Goal: Information Seeking & Learning: Learn about a topic

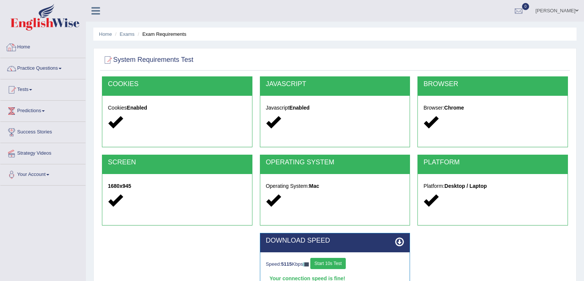
click at [45, 52] on link "Home" at bounding box center [42, 46] width 85 height 19
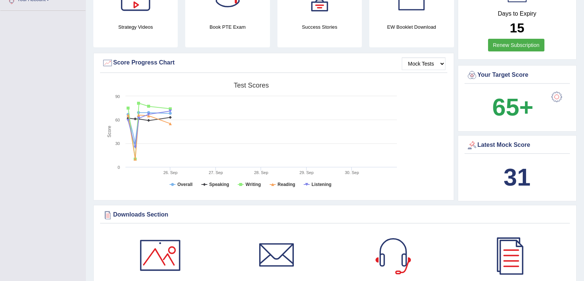
click at [502, 189] on div "31" at bounding box center [517, 178] width 102 height 36
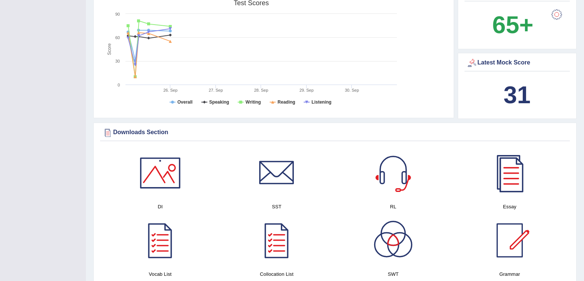
click at [394, 208] on h4 "RL" at bounding box center [392, 207] width 109 height 8
click at [387, 182] on div at bounding box center [393, 173] width 52 height 52
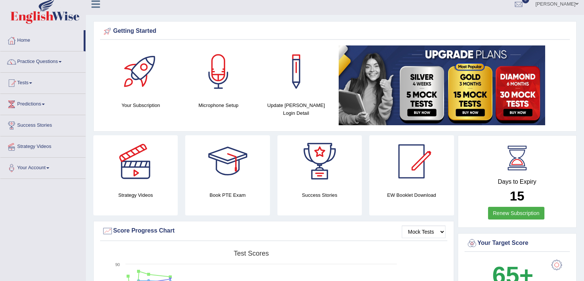
scroll to position [0, 0]
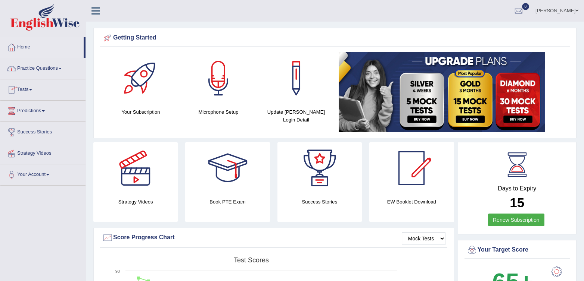
click at [28, 71] on link "Practice Questions" at bounding box center [42, 67] width 85 height 19
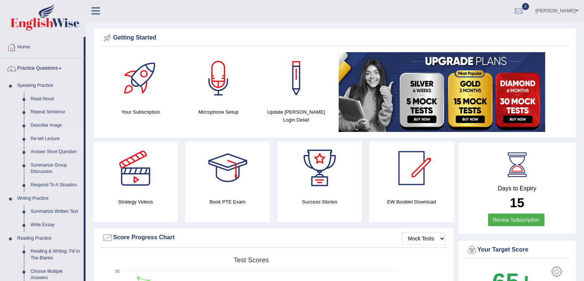
click at [49, 140] on link "Re-tell Lecture" at bounding box center [55, 138] width 56 height 13
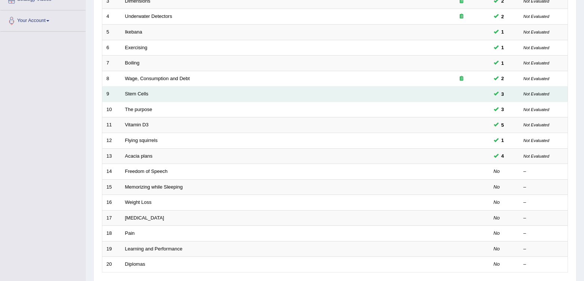
scroll to position [155, 0]
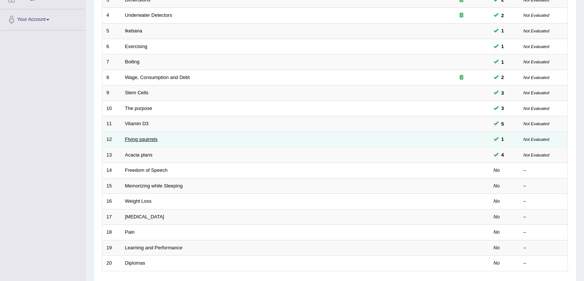
click at [139, 141] on link "Flying squirrels" at bounding box center [141, 140] width 32 height 6
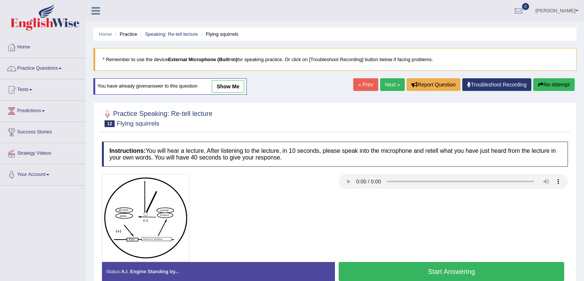
click at [387, 270] on button "Start Answering" at bounding box center [450, 271] width 225 height 19
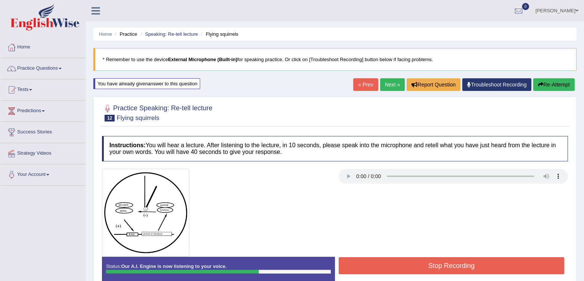
click at [387, 270] on button "Stop Recording" at bounding box center [450, 265] width 225 height 17
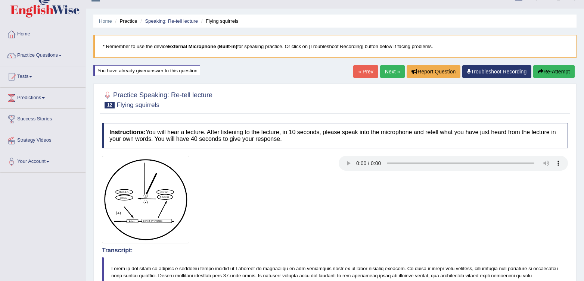
scroll to position [2, 0]
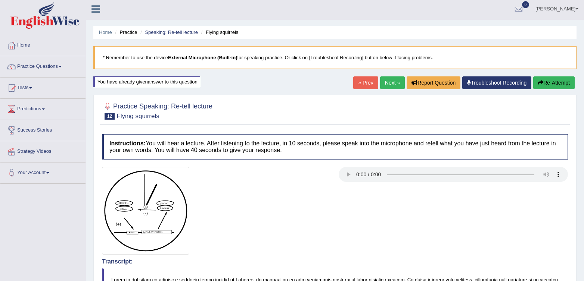
click at [358, 79] on link "« Prev" at bounding box center [365, 82] width 25 height 13
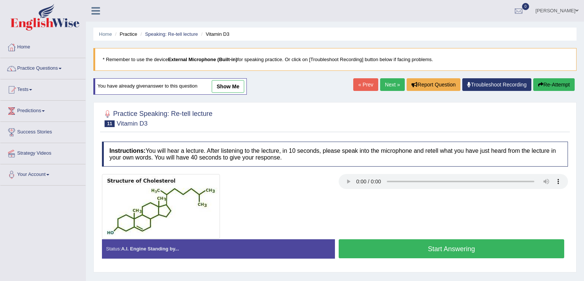
click at [427, 248] on button "Start Answering" at bounding box center [450, 249] width 225 height 19
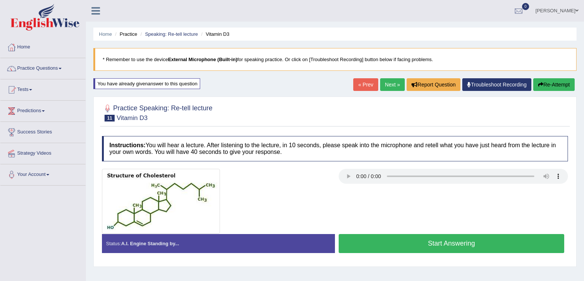
scroll to position [2, 0]
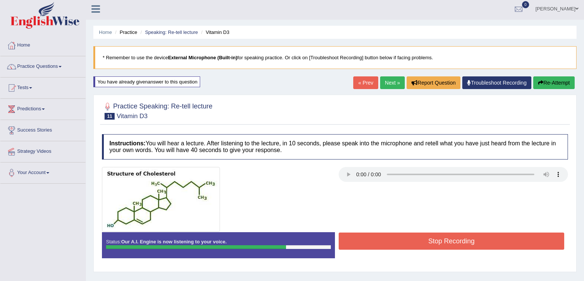
click at [427, 244] on button "Stop Recording" at bounding box center [450, 241] width 225 height 17
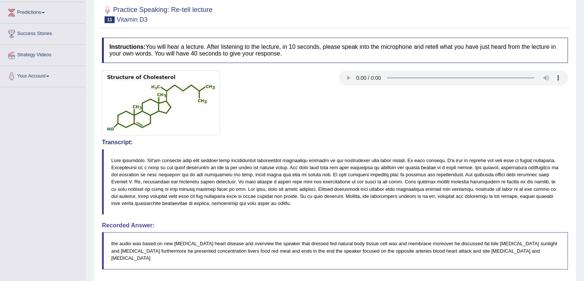
scroll to position [0, 0]
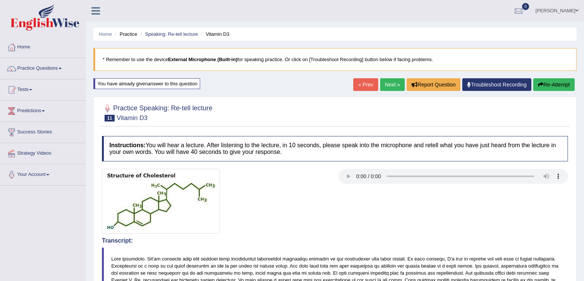
click at [366, 81] on link "« Prev" at bounding box center [365, 84] width 25 height 13
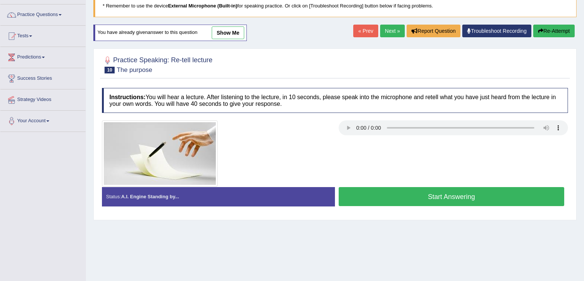
scroll to position [54, 0]
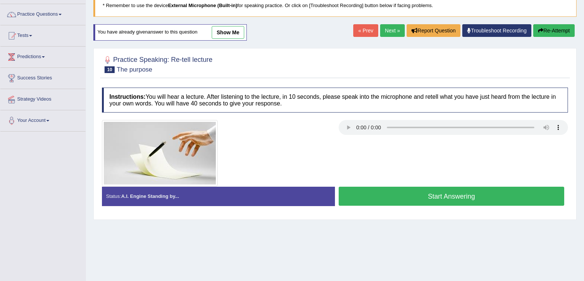
click at [378, 198] on button "Start Answering" at bounding box center [450, 196] width 225 height 19
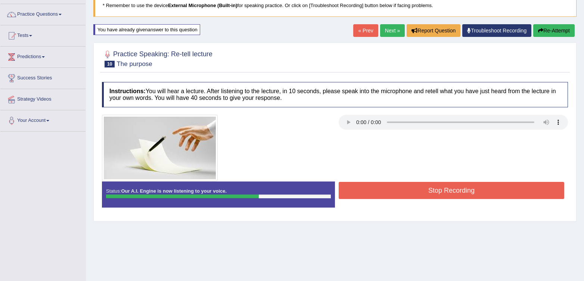
click at [378, 198] on button "Stop Recording" at bounding box center [450, 190] width 225 height 17
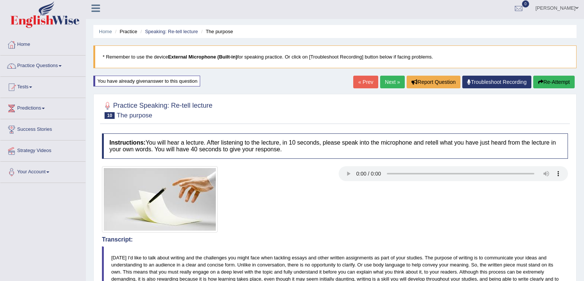
scroll to position [0, 0]
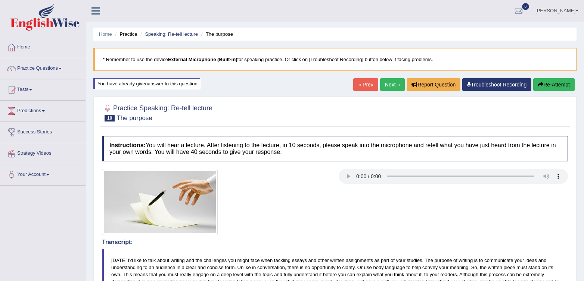
click at [554, 81] on button "Re-Attempt" at bounding box center [553, 84] width 41 height 13
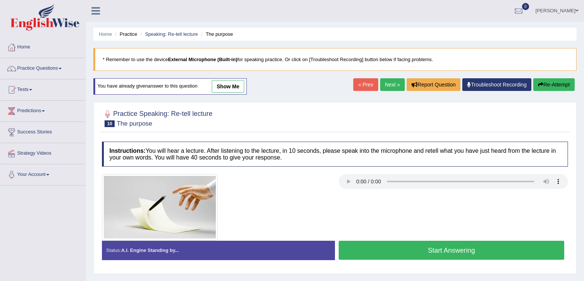
click at [428, 253] on button "Start Answering" at bounding box center [450, 250] width 225 height 19
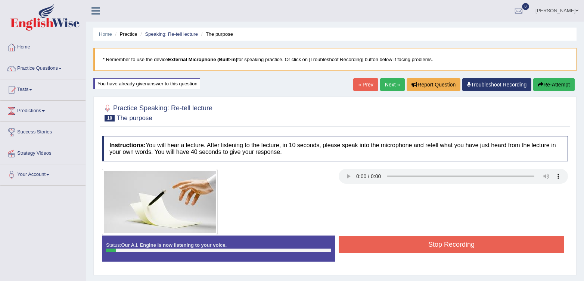
click at [399, 246] on button "Stop Recording" at bounding box center [450, 244] width 225 height 17
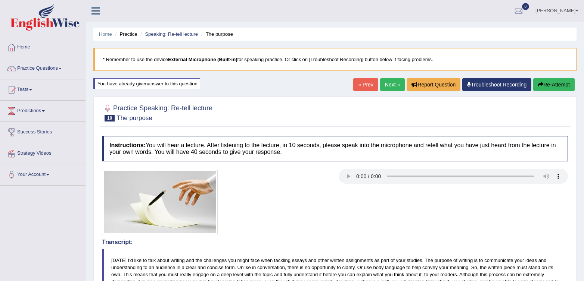
scroll to position [23, 0]
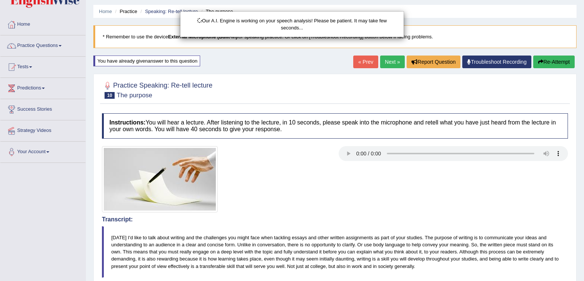
click at [545, 60] on div "Our A.I. Engine is working on your speech analysis! Please be patient. It may t…" at bounding box center [292, 140] width 584 height 281
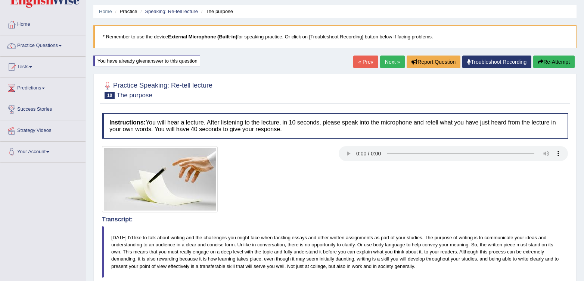
click at [545, 60] on button "Re-Attempt" at bounding box center [553, 62] width 41 height 13
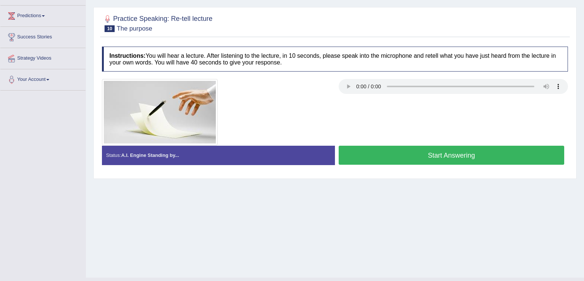
click at [441, 161] on button "Start Answering" at bounding box center [450, 155] width 225 height 19
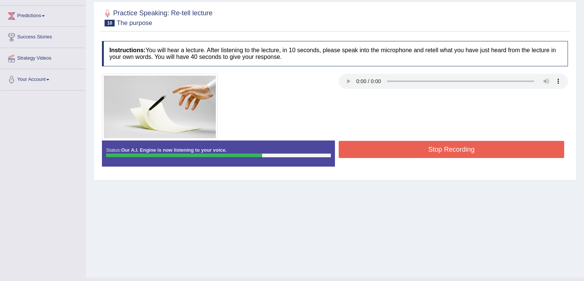
click at [445, 151] on button "Stop Recording" at bounding box center [450, 149] width 225 height 17
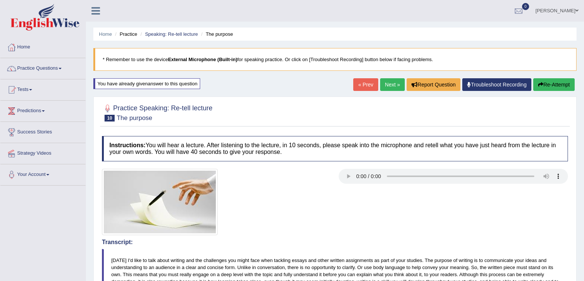
click at [356, 84] on link "« Prev" at bounding box center [365, 84] width 25 height 13
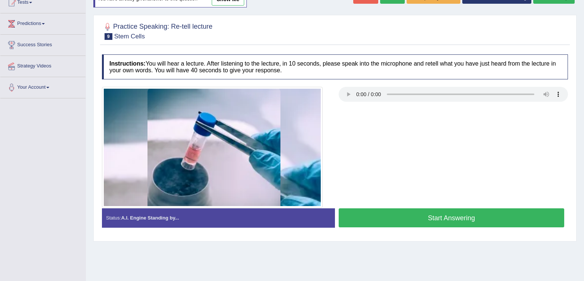
scroll to position [110, 0]
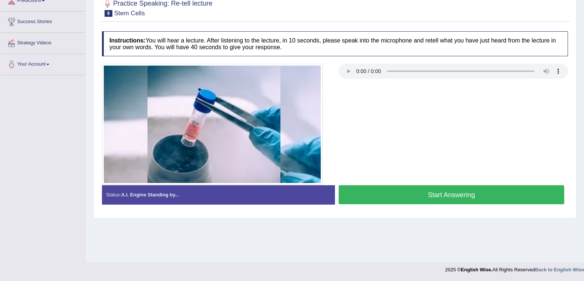
click at [473, 193] on button "Start Answering" at bounding box center [450, 194] width 225 height 19
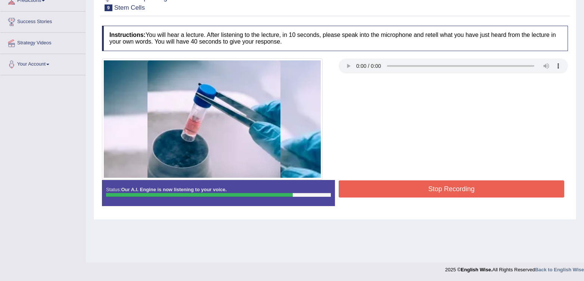
click at [473, 193] on button "Stop Recording" at bounding box center [450, 189] width 225 height 17
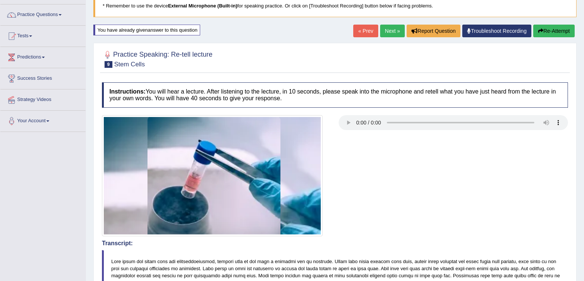
scroll to position [0, 0]
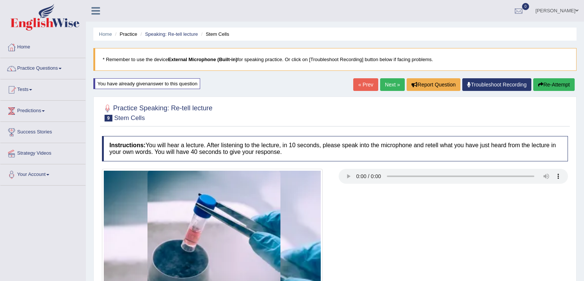
click at [548, 86] on button "Re-Attempt" at bounding box center [553, 84] width 41 height 13
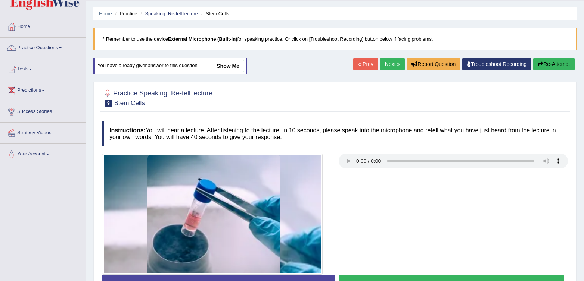
scroll to position [66, 0]
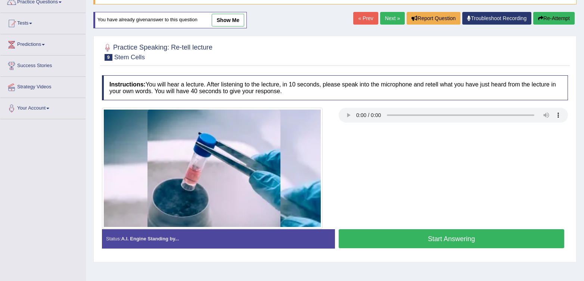
click at [443, 240] on button "Start Answering" at bounding box center [450, 238] width 225 height 19
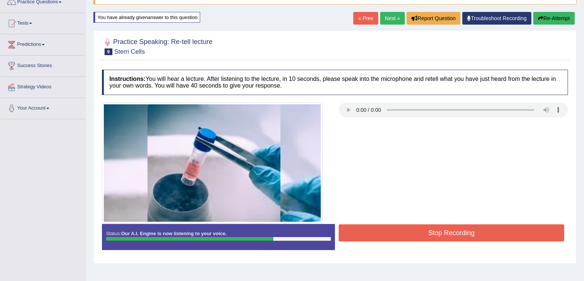
click at [443, 240] on button "Stop Recording" at bounding box center [450, 233] width 225 height 17
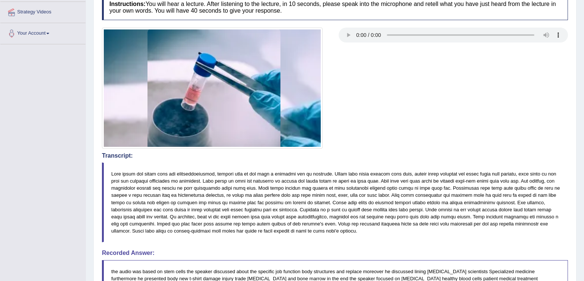
scroll to position [0, 0]
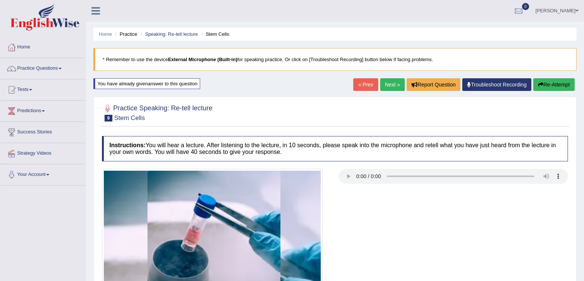
click at [353, 85] on link "« Prev" at bounding box center [365, 84] width 25 height 13
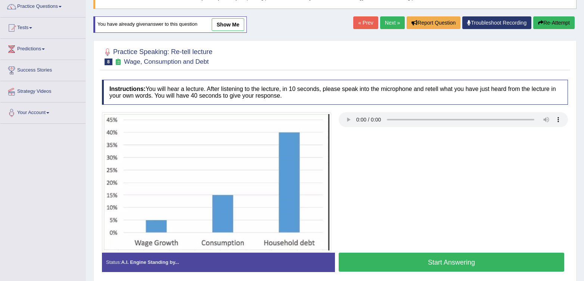
scroll to position [68, 0]
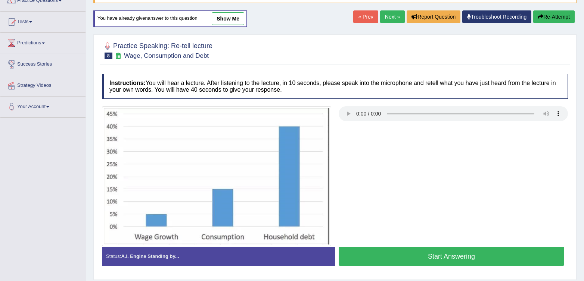
click at [395, 249] on button "Start Answering" at bounding box center [450, 256] width 225 height 19
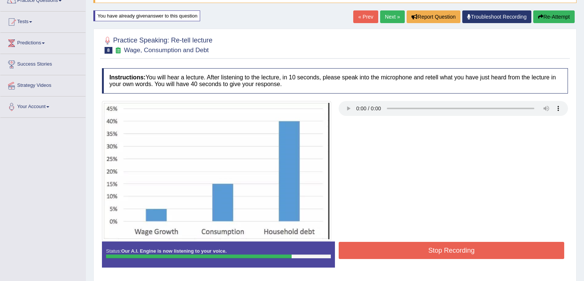
click at [395, 249] on button "Stop Recording" at bounding box center [450, 250] width 225 height 17
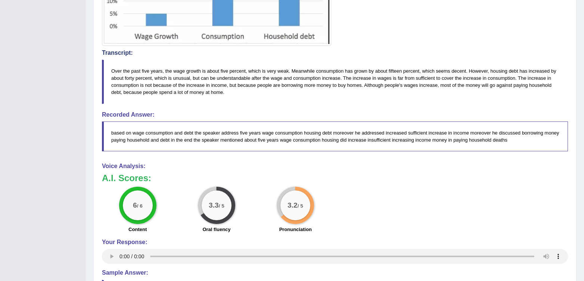
scroll to position [0, 0]
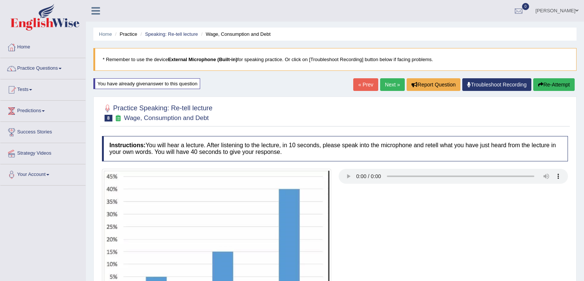
click at [365, 83] on link "« Prev" at bounding box center [365, 84] width 25 height 13
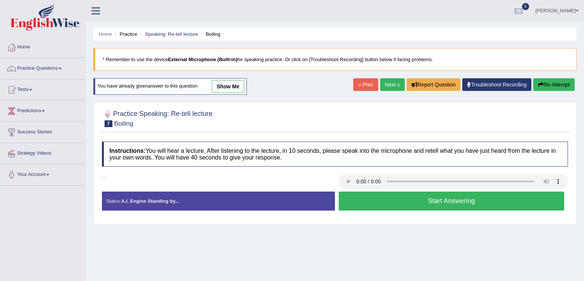
click at [365, 83] on link "« Prev" at bounding box center [365, 84] width 25 height 13
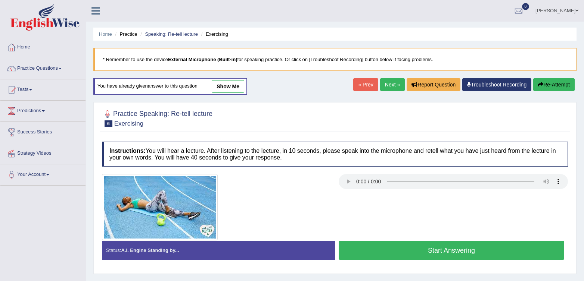
click at [365, 83] on link "« Prev" at bounding box center [365, 84] width 25 height 13
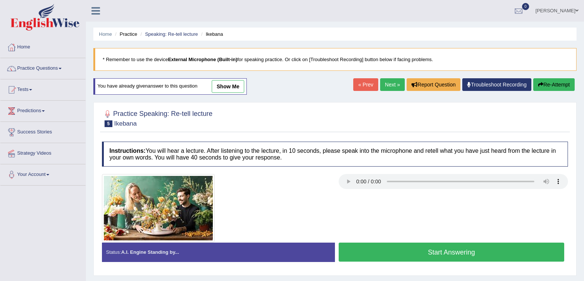
click at [365, 83] on link "« Prev" at bounding box center [365, 84] width 25 height 13
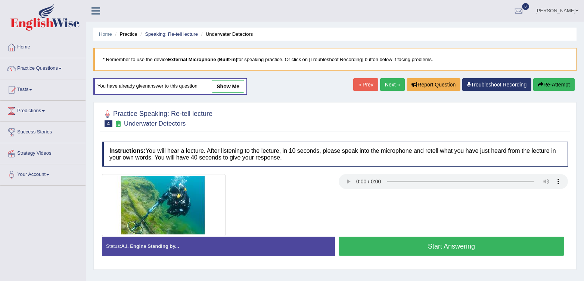
click at [421, 248] on button "Start Answering" at bounding box center [450, 246] width 225 height 19
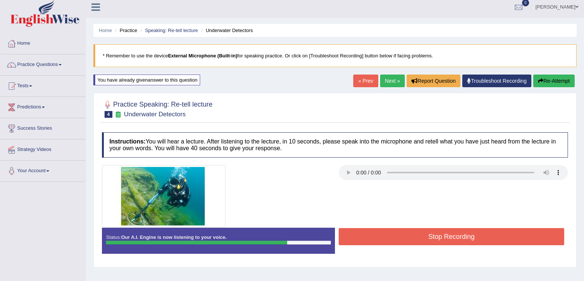
click at [421, 248] on div "Status: Our A.I. Engine is now listening to your voice. Start Answering Stop Re…" at bounding box center [335, 245] width 466 height 34
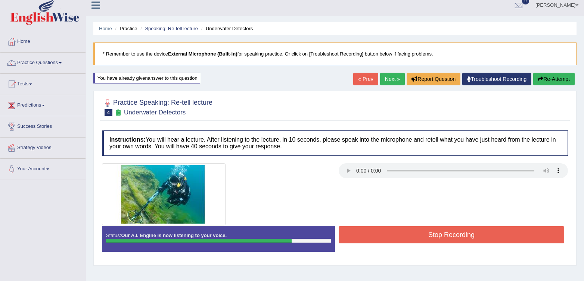
click at [419, 242] on button "Stop Recording" at bounding box center [450, 234] width 225 height 17
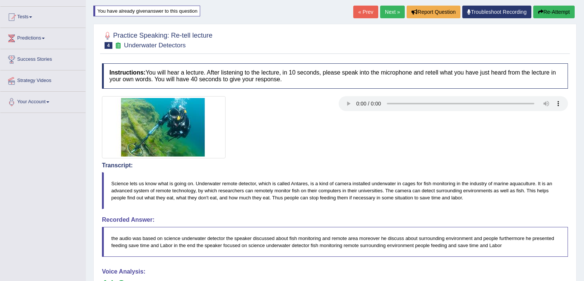
scroll to position [68, 0]
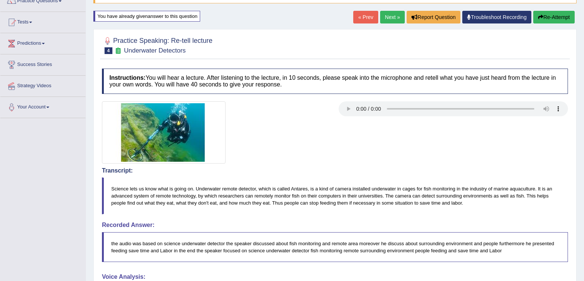
click at [566, 23] on button "Re-Attempt" at bounding box center [553, 17] width 41 height 13
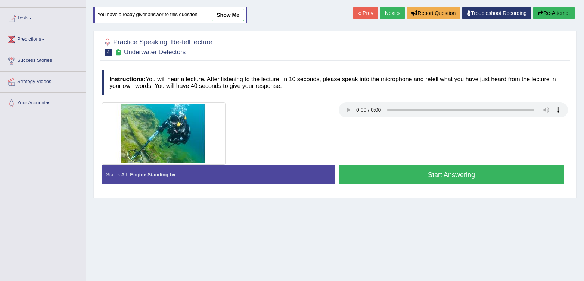
scroll to position [68, 0]
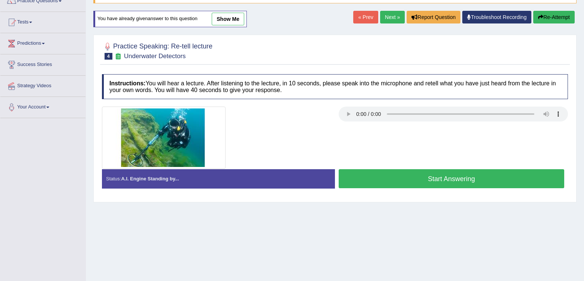
click at [409, 166] on div at bounding box center [334, 138] width 473 height 62
click at [407, 173] on button "Start Answering" at bounding box center [450, 178] width 225 height 19
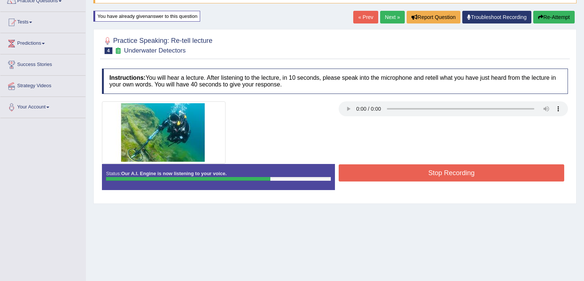
click at [407, 173] on button "Stop Recording" at bounding box center [450, 173] width 225 height 17
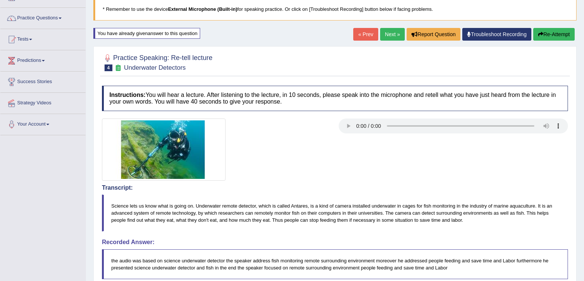
scroll to position [0, 0]
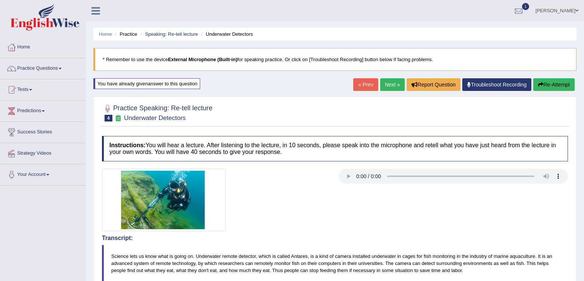
click at [367, 84] on link "« Prev" at bounding box center [365, 84] width 25 height 13
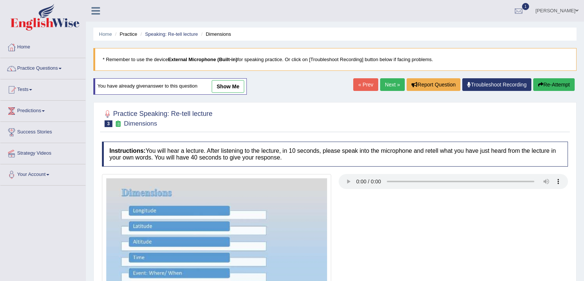
click at [529, 6] on span "1" at bounding box center [525, 6] width 7 height 7
click at [488, 53] on strong "See All Alerts" at bounding box center [470, 53] width 33 height 6
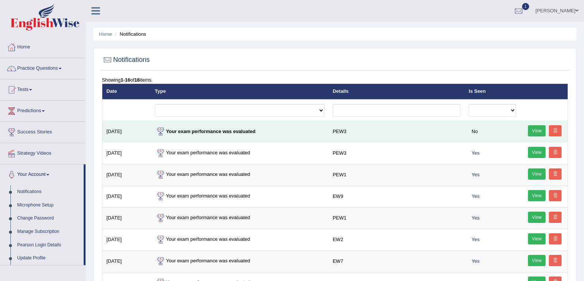
click at [532, 132] on link "View" at bounding box center [537, 130] width 18 height 11
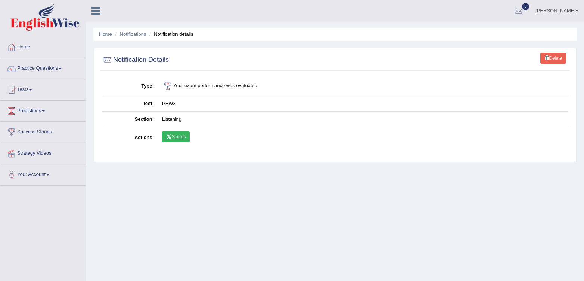
click at [191, 135] on td "Scores" at bounding box center [363, 138] width 410 height 22
click at [189, 135] on link "Scores" at bounding box center [176, 136] width 28 height 11
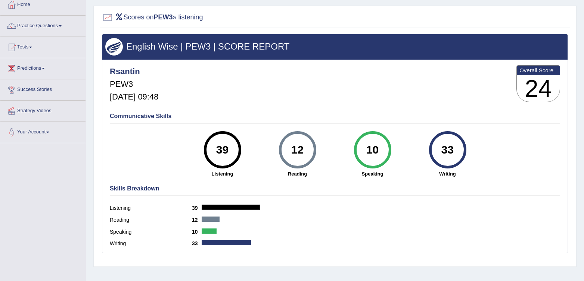
scroll to position [44, 0]
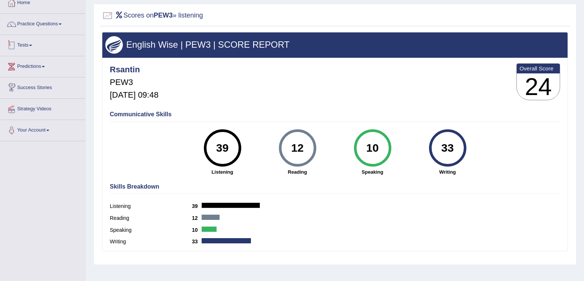
click at [32, 47] on link "Tests" at bounding box center [42, 44] width 85 height 19
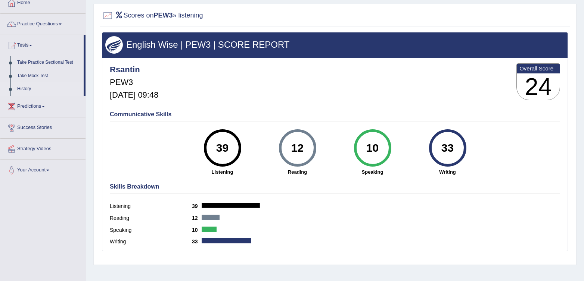
click at [25, 88] on link "History" at bounding box center [49, 88] width 70 height 13
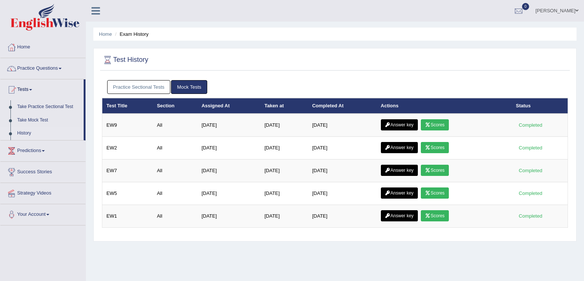
click at [127, 93] on link "Practice Sectional Tests" at bounding box center [138, 87] width 63 height 14
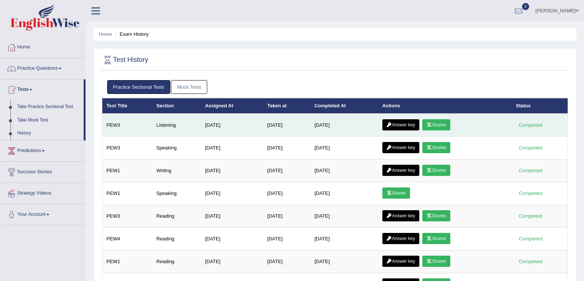
click at [410, 129] on link "Answer key" at bounding box center [400, 124] width 37 height 11
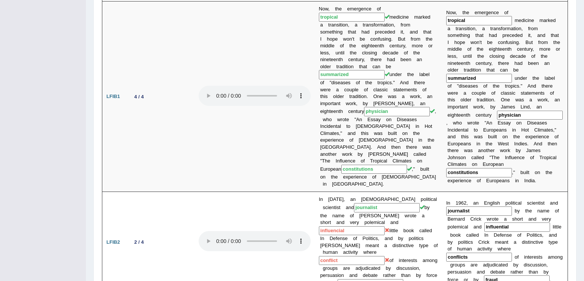
scroll to position [359, 0]
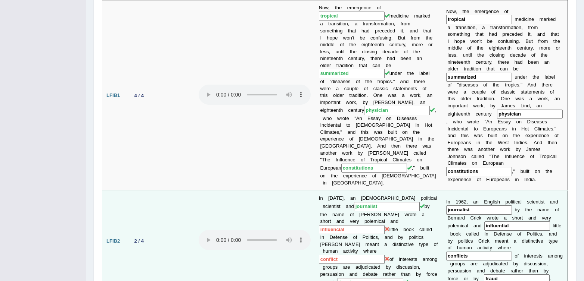
click at [384, 225] on input "influencial" at bounding box center [352, 229] width 66 height 9
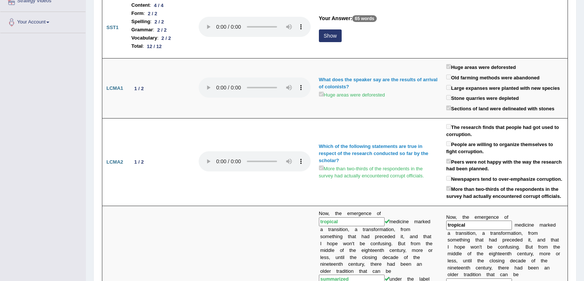
scroll to position [0, 0]
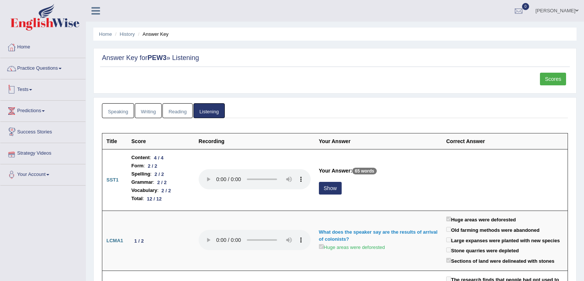
click at [16, 92] on div at bounding box center [11, 89] width 11 height 11
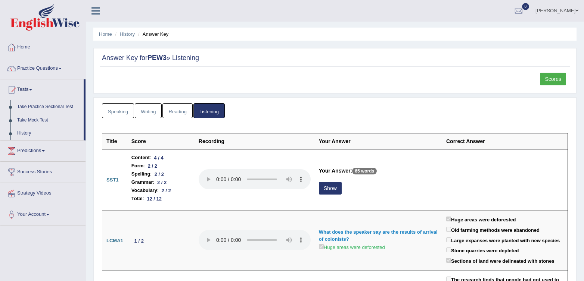
scroll to position [3, 0]
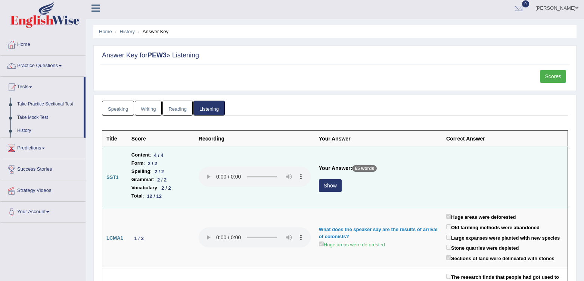
click at [331, 190] on button "Show" at bounding box center [330, 185] width 23 height 13
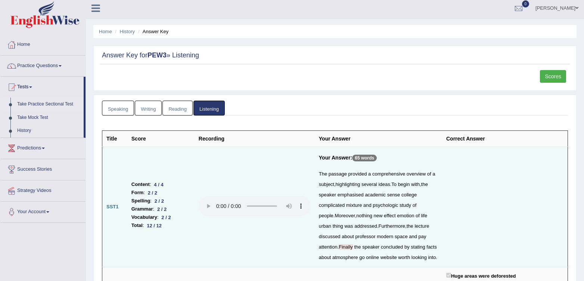
click at [26, 105] on link "Take Practice Sectional Test" at bounding box center [49, 104] width 70 height 13
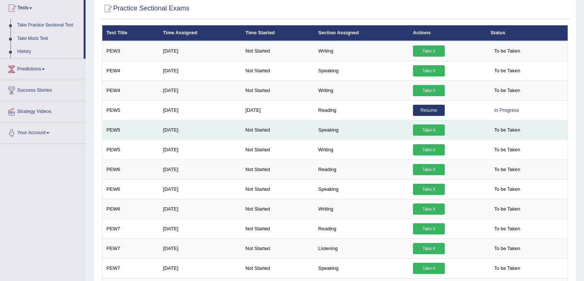
scroll to position [86, 0]
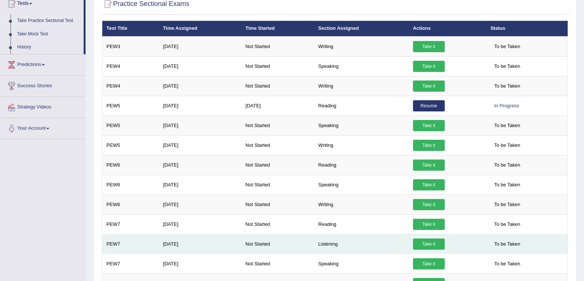
click at [427, 244] on link "Take it" at bounding box center [429, 244] width 32 height 11
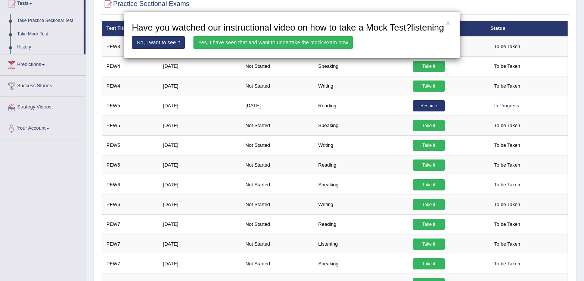
click at [247, 49] on link "Yes, I have seen that and want to undertake the mock exam now" at bounding box center [272, 42] width 159 height 13
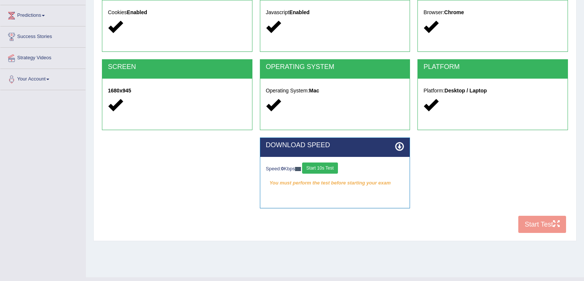
scroll to position [110, 0]
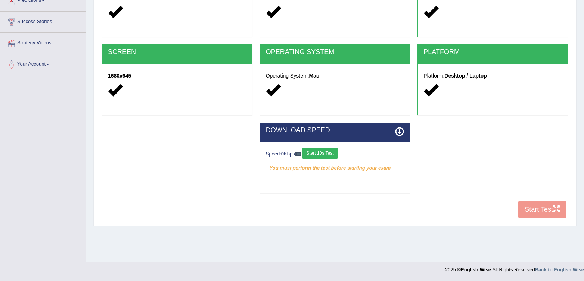
click at [334, 153] on button "Start 10s Test" at bounding box center [319, 153] width 35 height 11
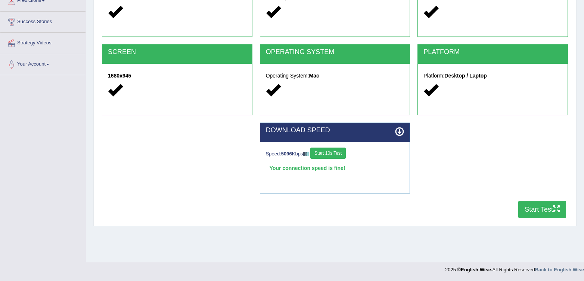
click at [531, 212] on button "Start Test" at bounding box center [542, 209] width 48 height 17
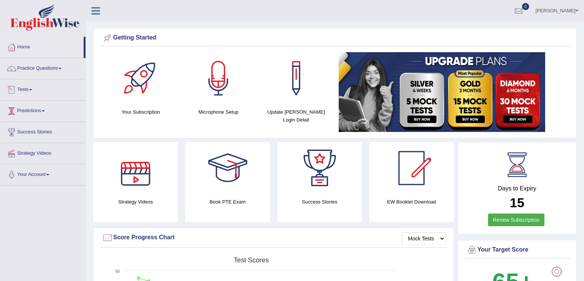
click at [15, 87] on div at bounding box center [11, 89] width 11 height 11
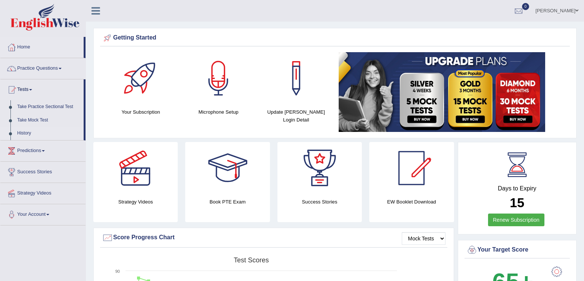
click at [17, 134] on link "History" at bounding box center [49, 133] width 70 height 13
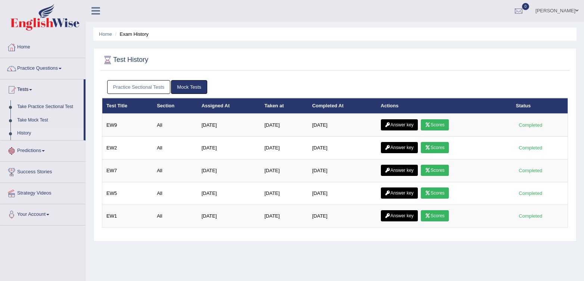
click at [156, 91] on link "Practice Sectional Tests" at bounding box center [138, 87] width 63 height 14
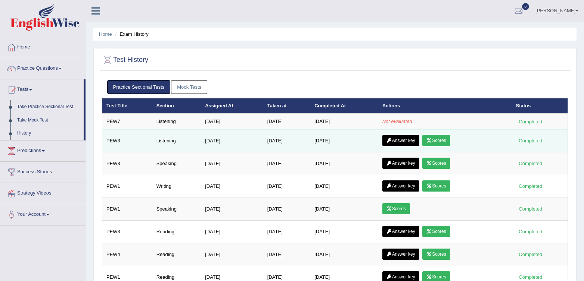
click at [388, 138] on link "Answer key" at bounding box center [400, 140] width 37 height 11
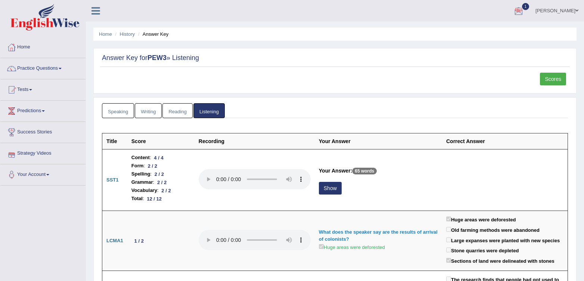
click at [524, 12] on div at bounding box center [518, 11] width 11 height 11
click at [473, 53] on strong "See All Alerts" at bounding box center [470, 53] width 33 height 6
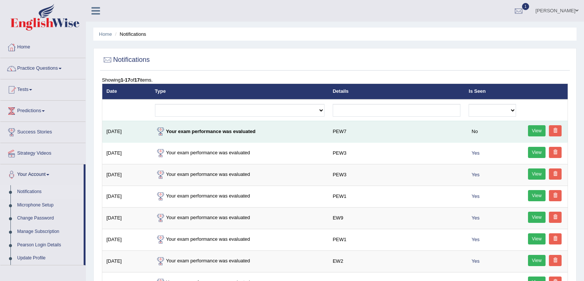
click at [530, 131] on link "View" at bounding box center [537, 130] width 18 height 11
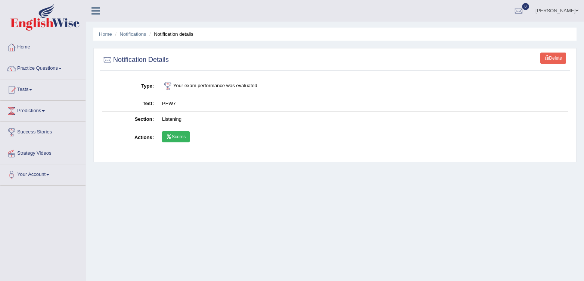
click at [174, 138] on link "Scores" at bounding box center [176, 136] width 28 height 11
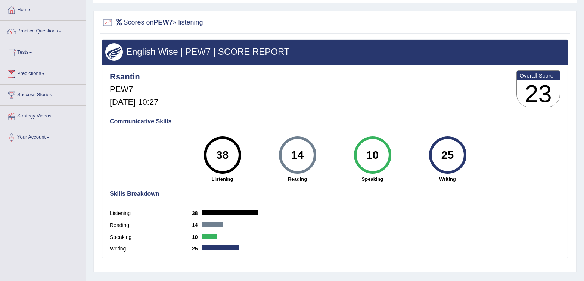
scroll to position [48, 0]
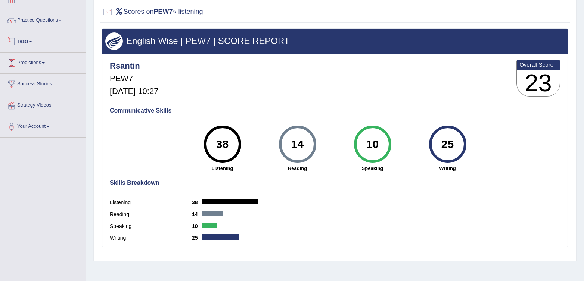
click at [32, 45] on link "Tests" at bounding box center [42, 40] width 85 height 19
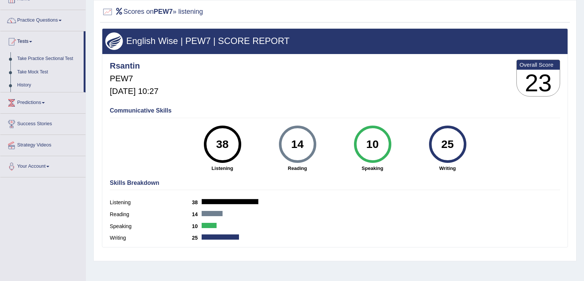
scroll to position [0, 0]
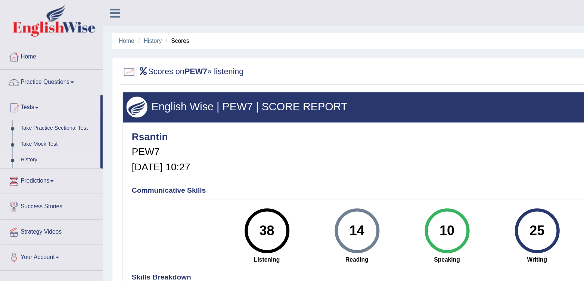
click at [17, 135] on link "History" at bounding box center [49, 133] width 70 height 13
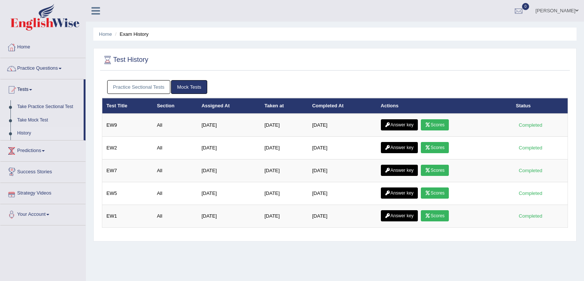
click at [136, 87] on link "Practice Sectional Tests" at bounding box center [138, 87] width 63 height 14
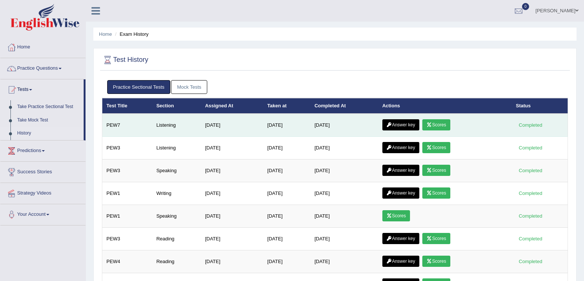
click at [407, 124] on link "Answer key" at bounding box center [400, 124] width 37 height 11
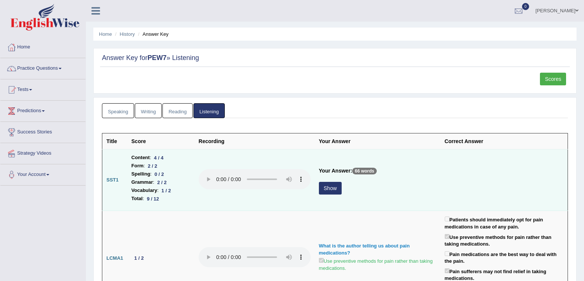
click at [329, 189] on button "Show" at bounding box center [330, 188] width 23 height 13
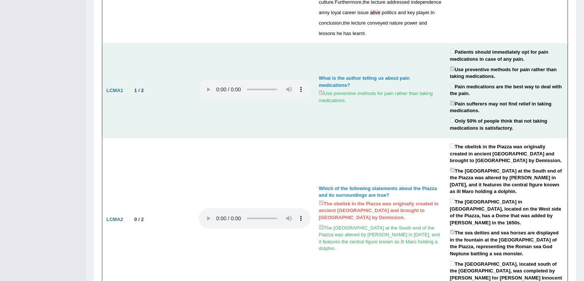
scroll to position [235, 0]
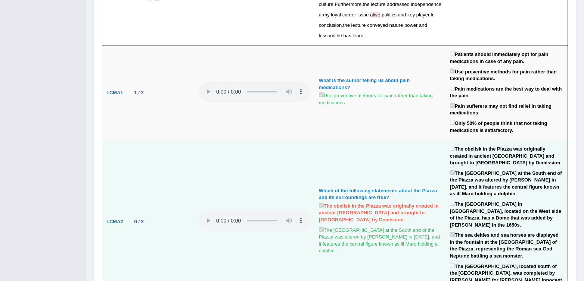
click at [310, 150] on td at bounding box center [254, 222] width 120 height 164
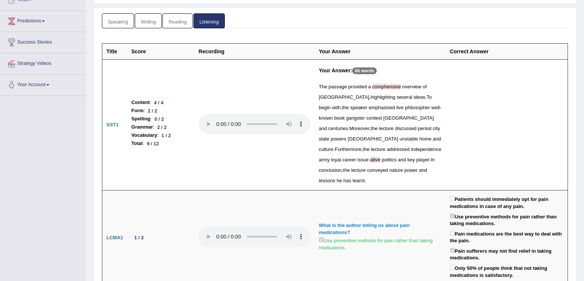
scroll to position [0, 0]
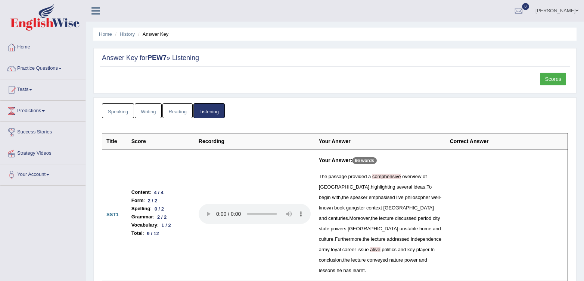
click at [165, 108] on link "Reading" at bounding box center [177, 110] width 30 height 15
